Goal: Download file/media

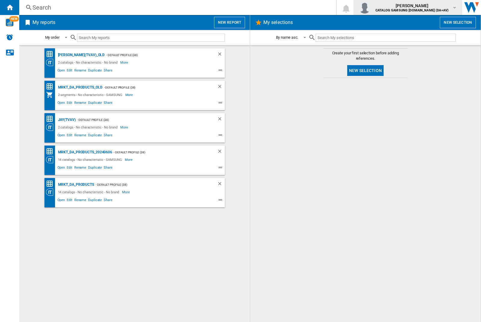
click at [370, 8] on img "button" at bounding box center [364, 8] width 12 height 12
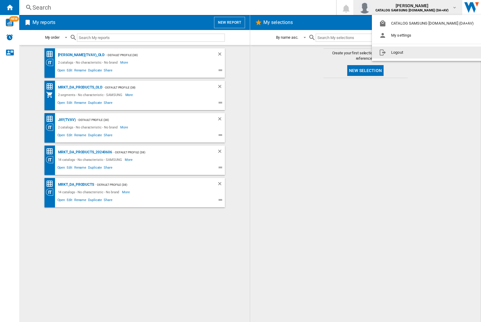
click at [418, 53] on button "Logout" at bounding box center [427, 53] width 111 height 12
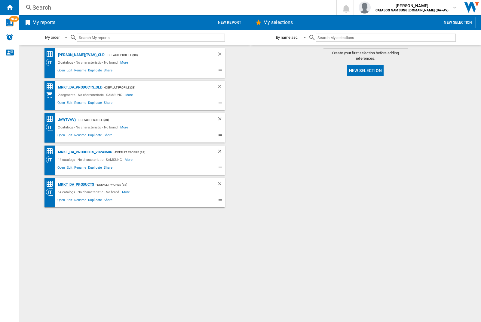
click at [76, 185] on div "MRKT_DA_PRODUCTS" at bounding box center [75, 185] width 38 height 8
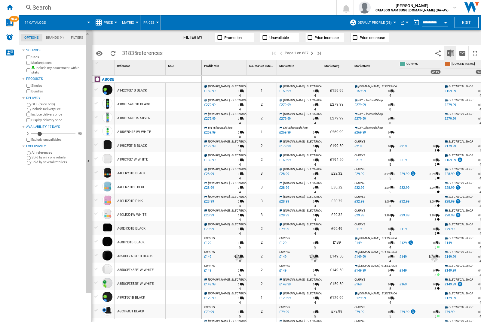
click at [450, 53] on img "Download in Excel" at bounding box center [449, 53] width 7 height 7
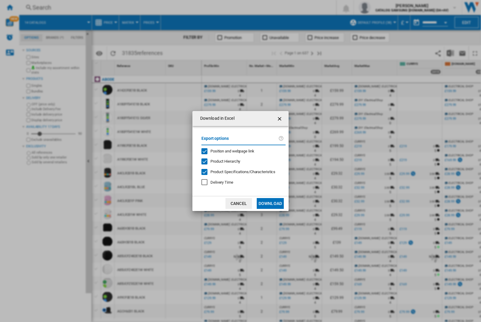
click at [228, 151] on span "Position and webpage link" at bounding box center [232, 151] width 44 height 5
click at [270, 204] on button "Download" at bounding box center [270, 203] width 27 height 11
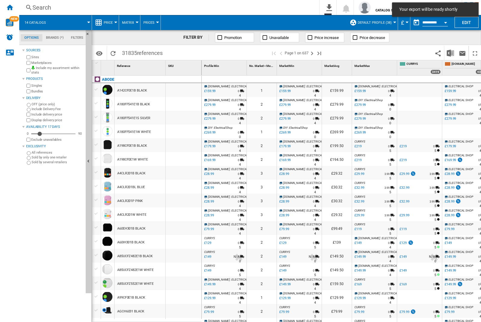
click at [451, 42] on div "FILTER BY Promotion Unavailable Price increase Price decrease" at bounding box center [286, 37] width 389 height 15
